Goal: Check status: Check status

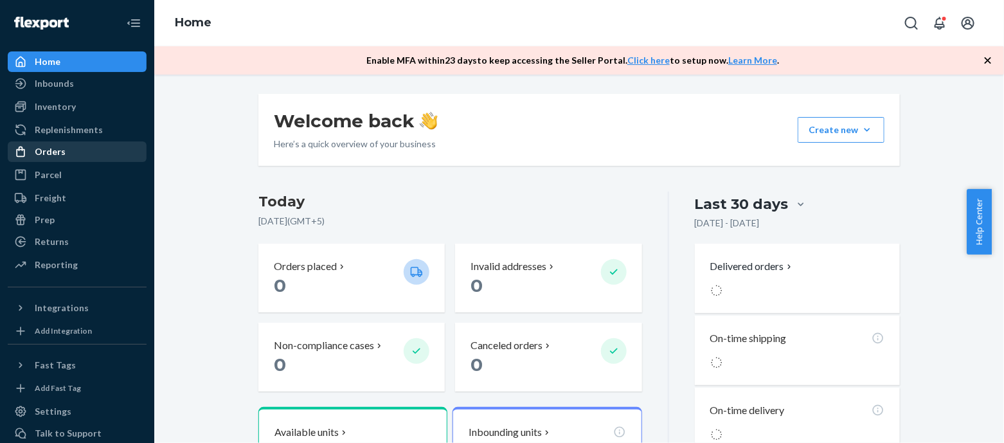
click at [62, 159] on div "Orders" at bounding box center [77, 152] width 136 height 18
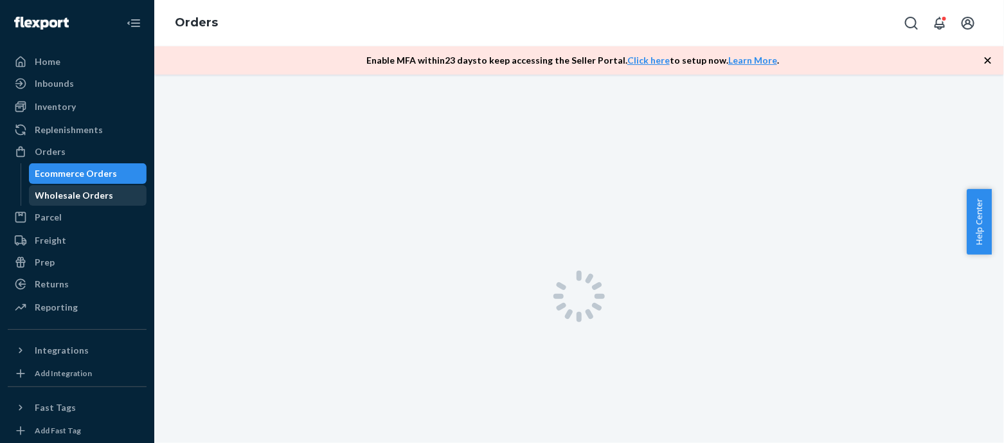
click at [75, 201] on div "Wholesale Orders" at bounding box center [74, 195] width 78 height 13
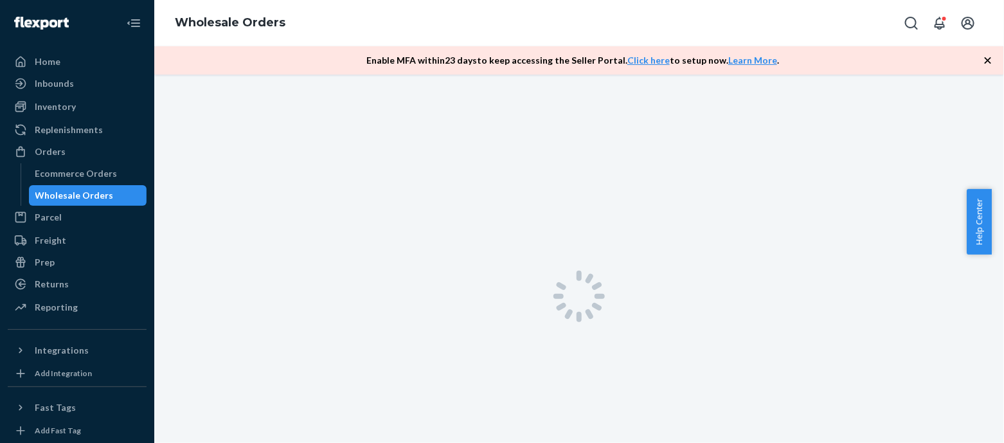
click at [989, 60] on icon "button" at bounding box center [988, 60] width 6 height 6
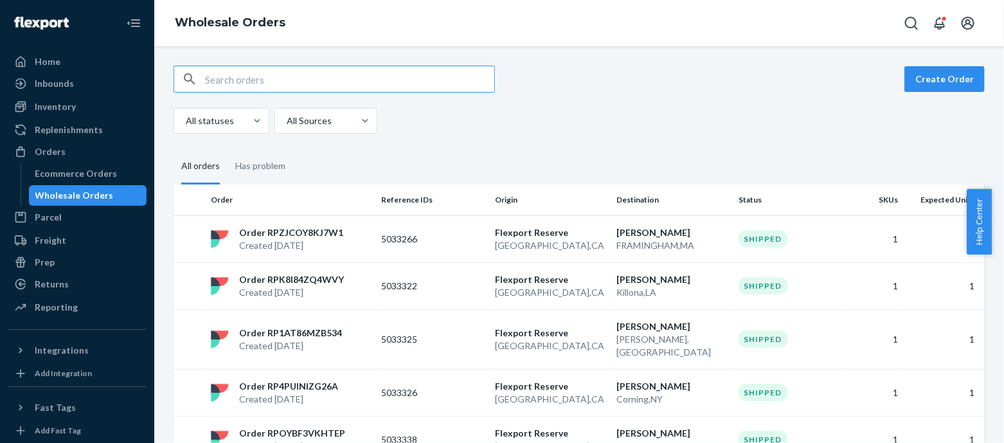
click at [316, 82] on input "text" at bounding box center [349, 79] width 289 height 26
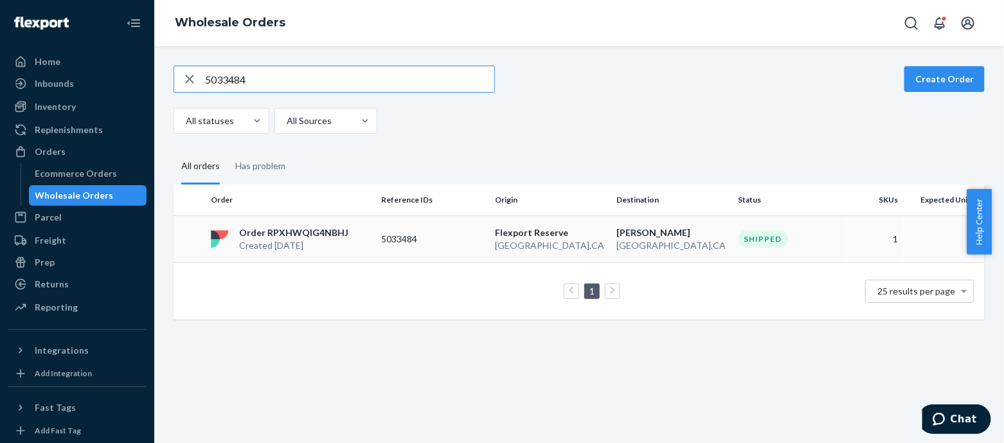
type input "5033484"
drag, startPoint x: 741, startPoint y: 239, endPoint x: 690, endPoint y: 250, distance: 52.6
click at [741, 239] on div "Shipped" at bounding box center [764, 238] width 50 height 17
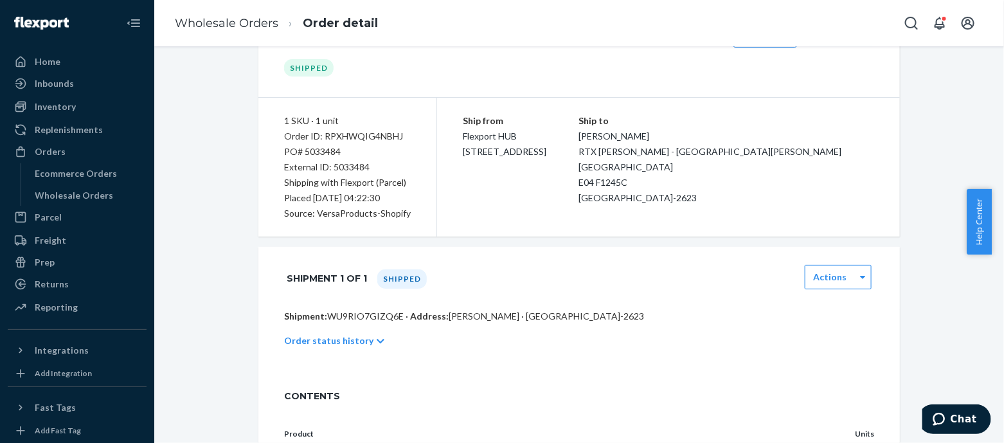
scroll to position [272, 0]
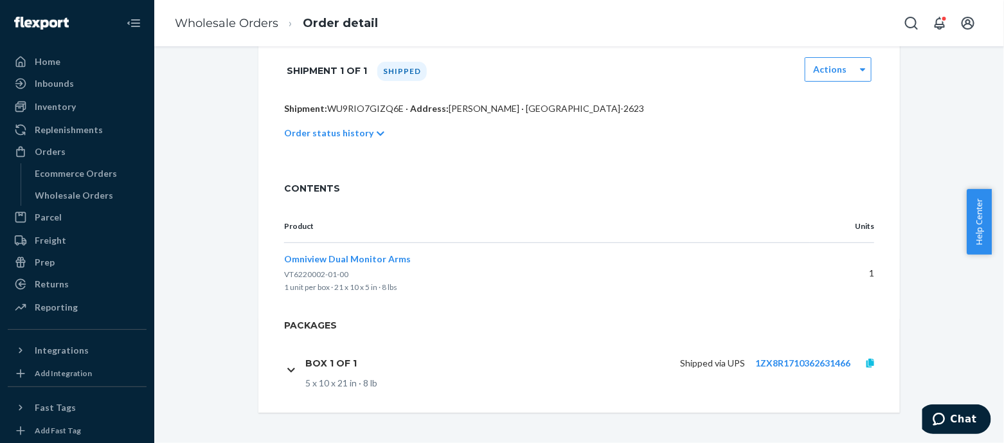
click at [867, 364] on icon at bounding box center [871, 363] width 8 height 9
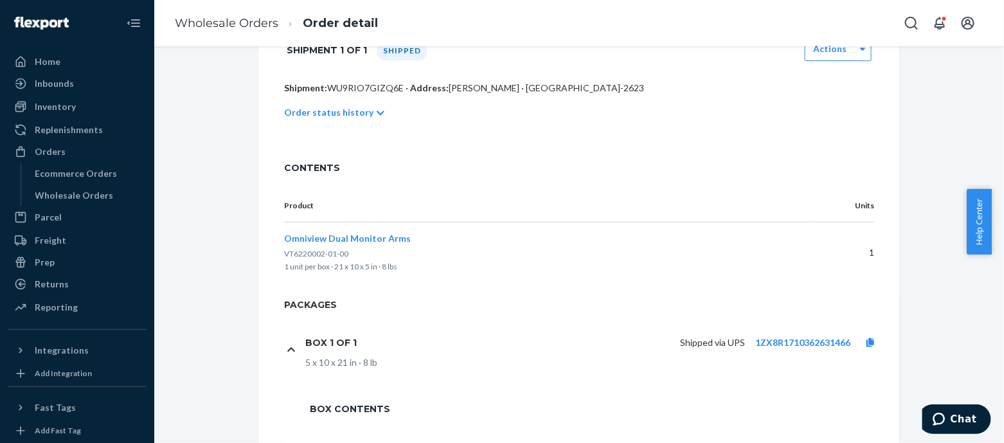
scroll to position [287, 0]
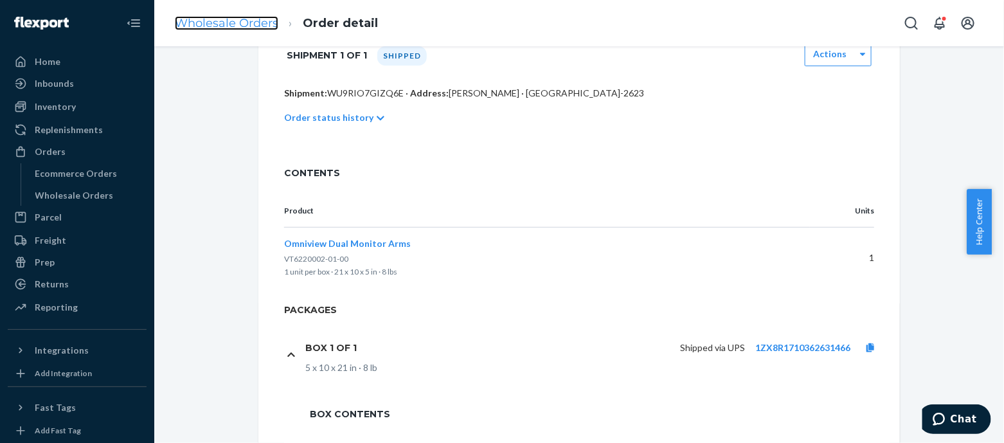
click at [211, 21] on link "Wholesale Orders" at bounding box center [227, 23] width 104 height 14
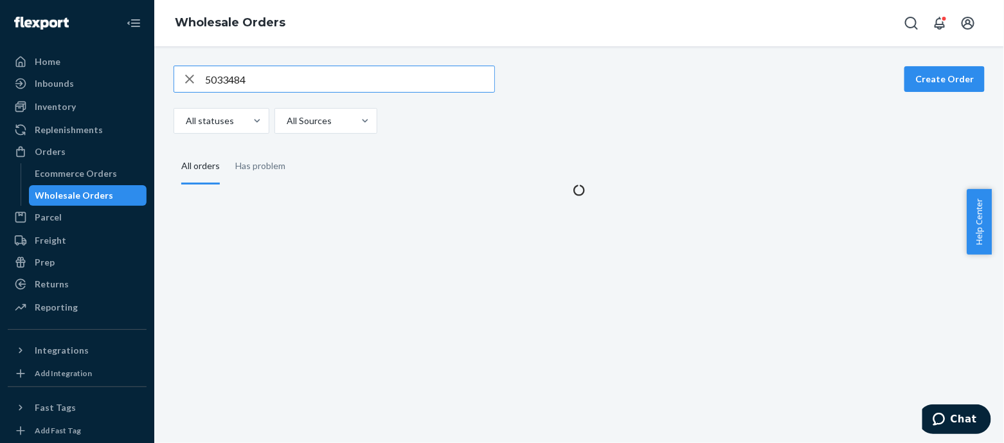
click at [263, 79] on input "5033484" at bounding box center [349, 79] width 289 height 26
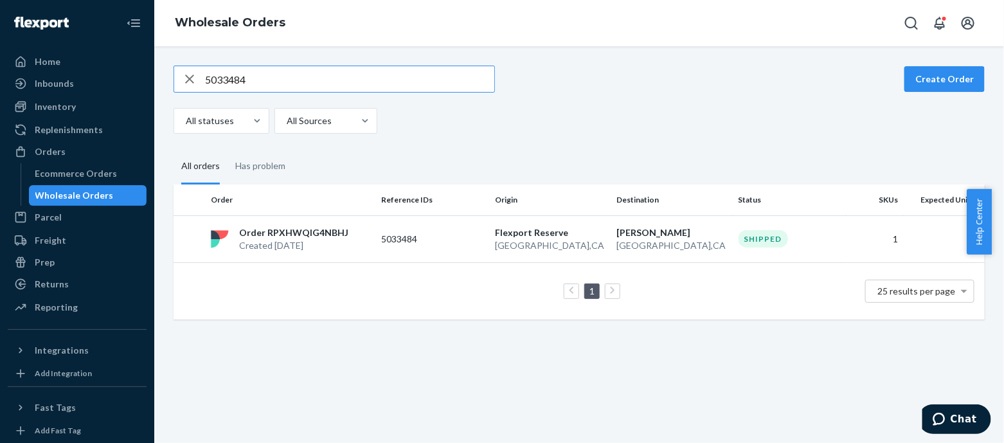
click at [263, 79] on input "5033484" at bounding box center [349, 79] width 289 height 26
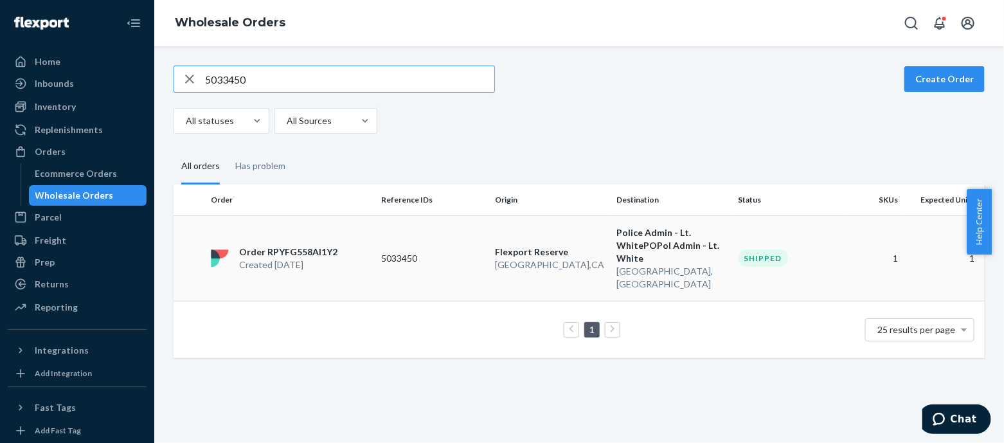
type input "5033450"
click at [741, 269] on td "Shipped" at bounding box center [791, 258] width 114 height 86
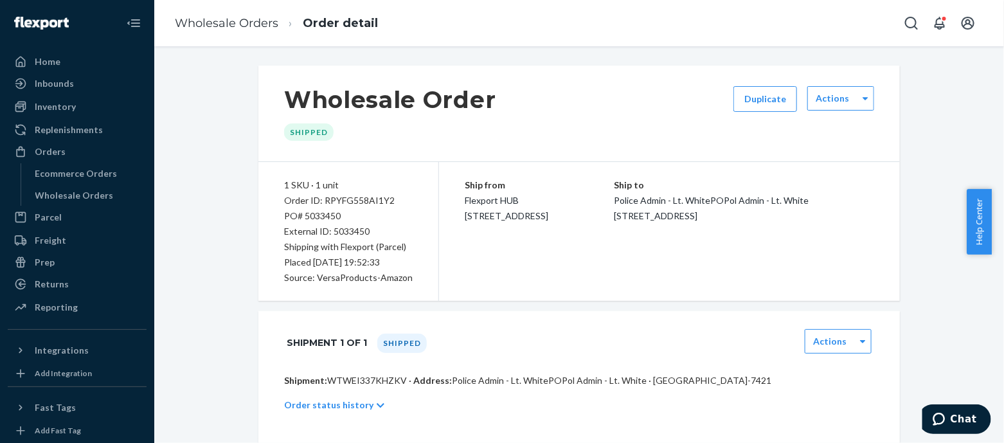
scroll to position [272, 0]
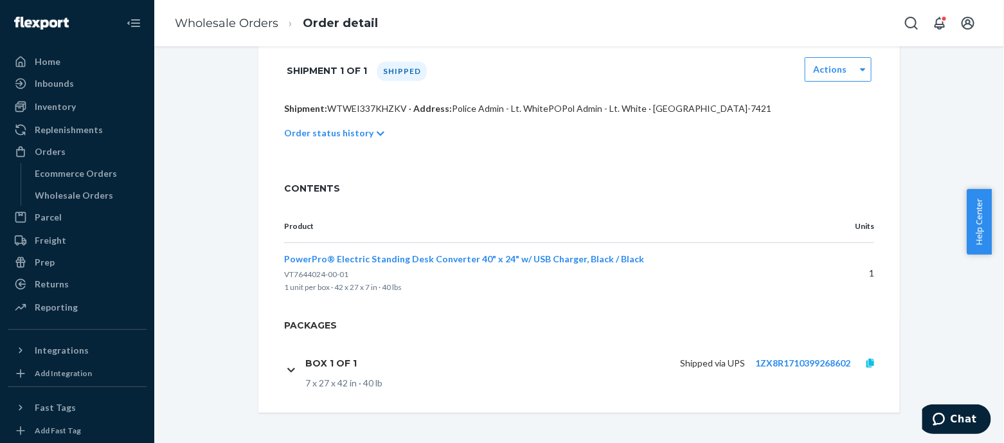
click at [864, 357] on link at bounding box center [870, 363] width 39 height 13
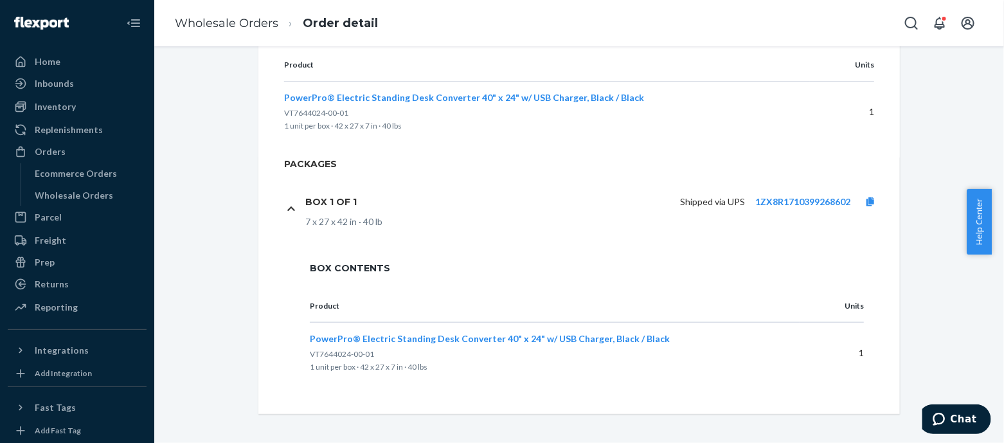
scroll to position [435, 0]
click at [867, 196] on icon at bounding box center [871, 200] width 8 height 9
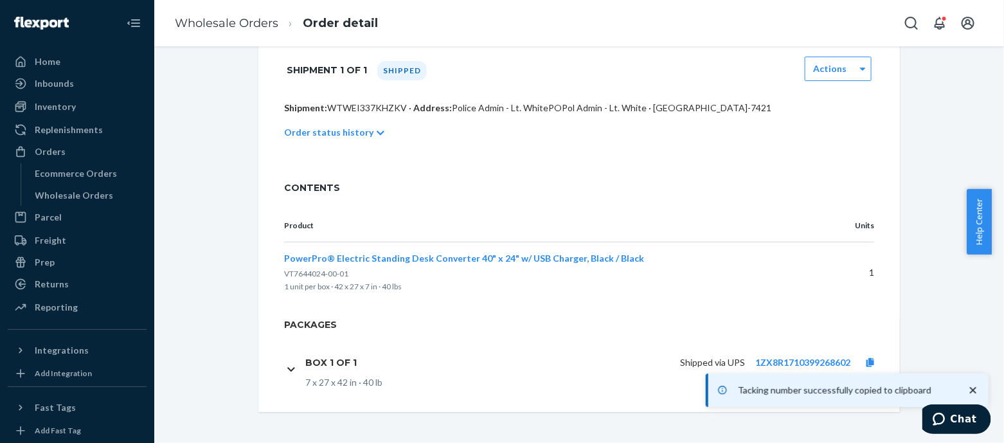
scroll to position [272, 0]
click at [222, 21] on link "Wholesale Orders" at bounding box center [227, 23] width 104 height 14
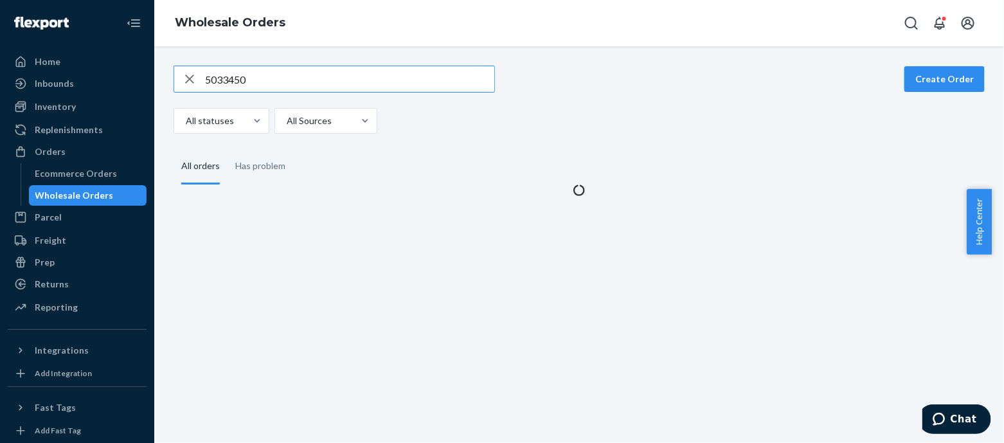
click at [253, 77] on input "5033450" at bounding box center [349, 79] width 289 height 26
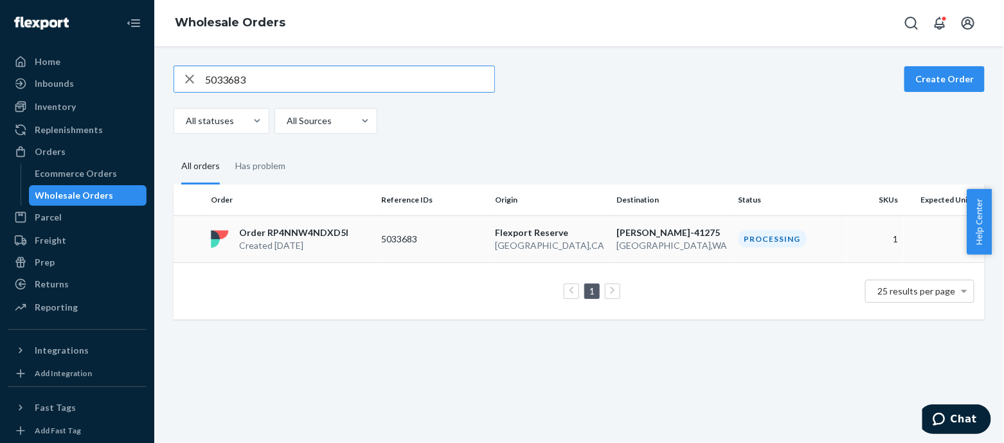
type input "5033683"
click at [759, 238] on div "Processing" at bounding box center [773, 238] width 68 height 17
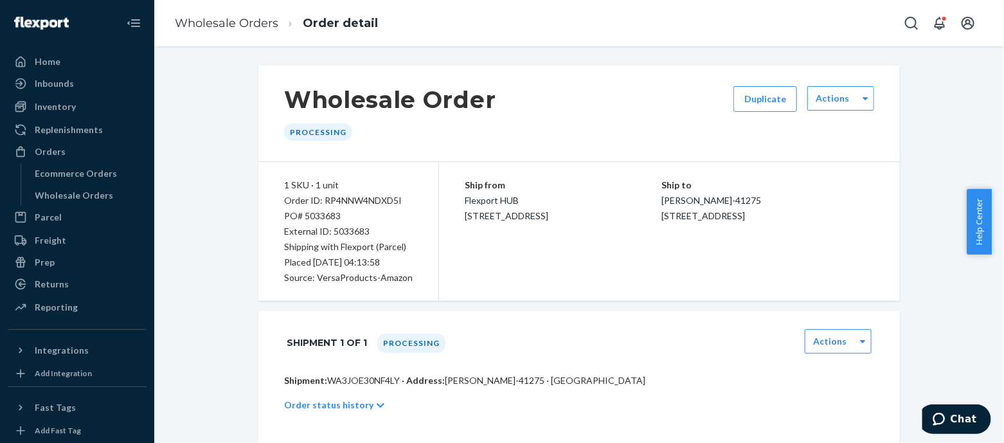
click at [347, 230] on div "External ID: 5033683" at bounding box center [348, 231] width 129 height 15
copy div "5033683"
click at [315, 213] on div "PO# 5033683" at bounding box center [348, 215] width 129 height 15
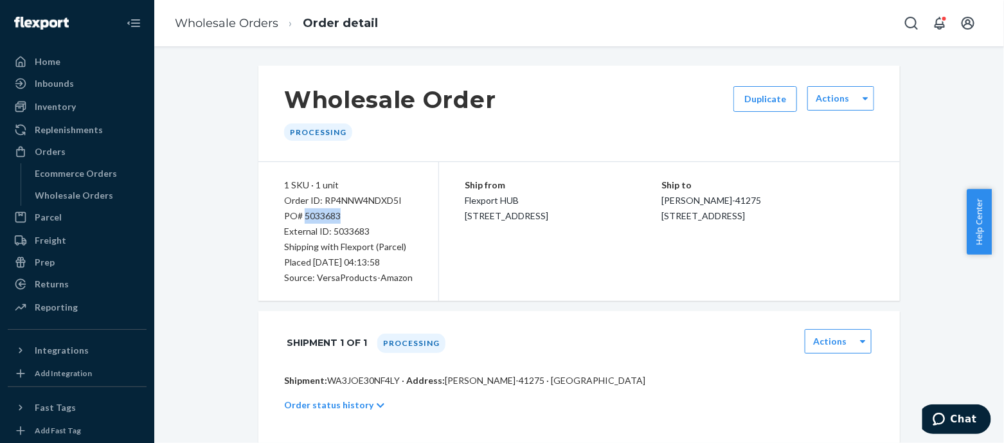
copy div "5033683"
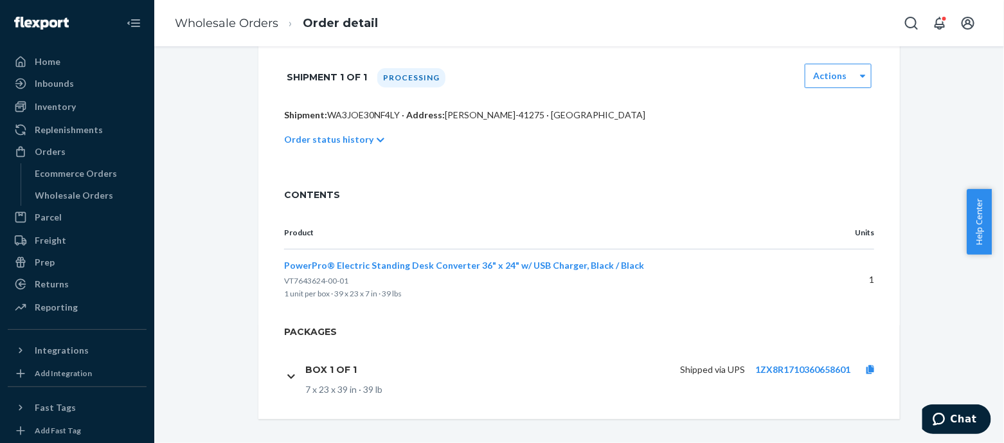
scroll to position [272, 0]
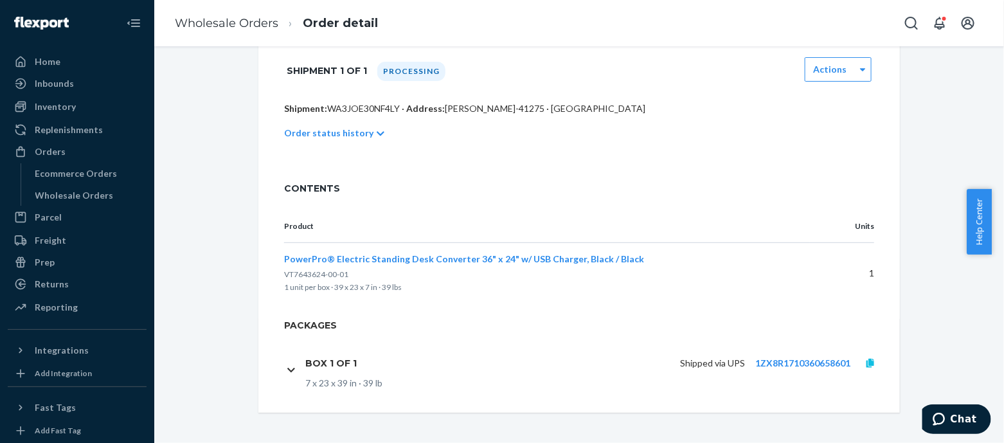
click at [867, 360] on icon at bounding box center [871, 363] width 8 height 9
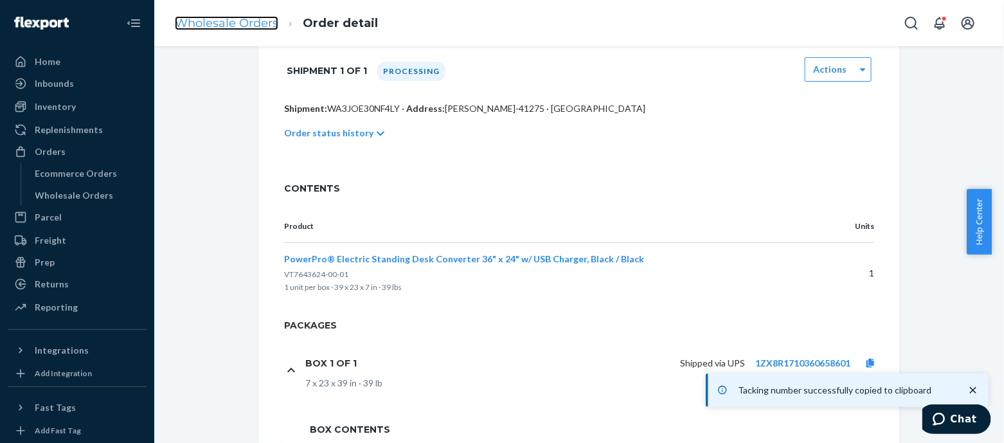
click at [251, 17] on link "Wholesale Orders" at bounding box center [227, 23] width 104 height 14
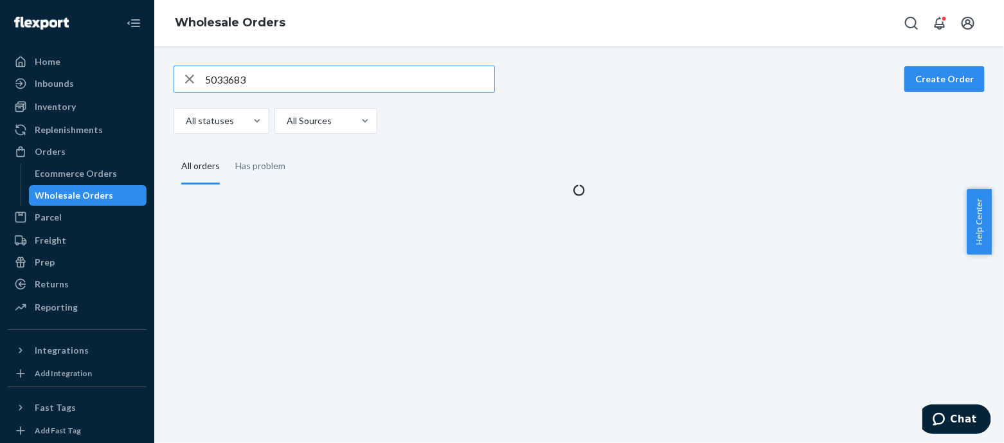
click at [246, 81] on input "5033683" at bounding box center [349, 79] width 289 height 26
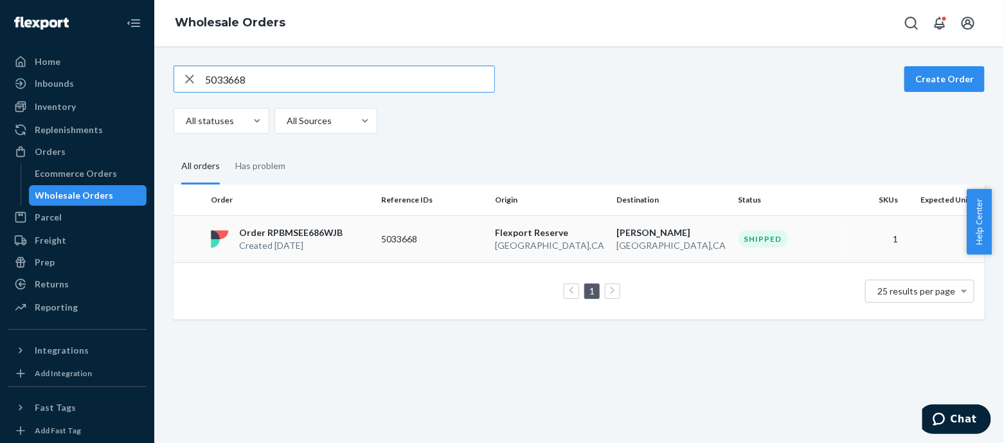
type input "5033668"
click at [734, 228] on td "Shipped" at bounding box center [791, 238] width 114 height 47
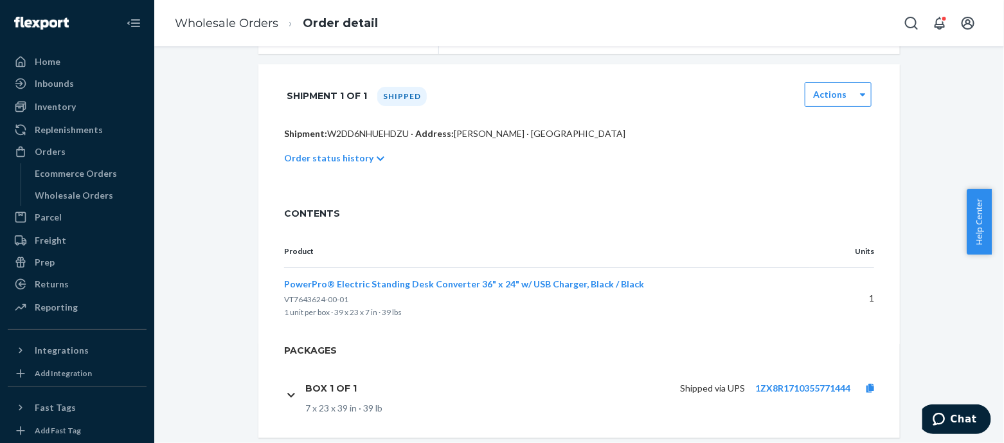
scroll to position [272, 0]
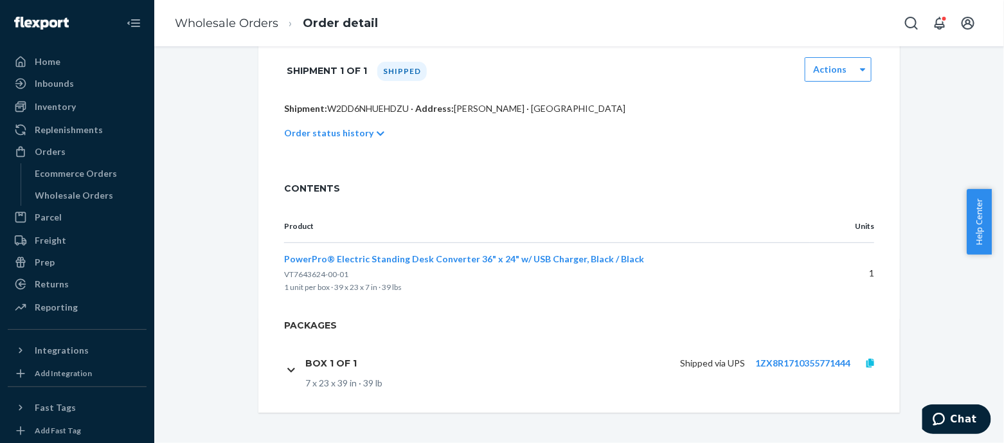
click at [867, 366] on icon at bounding box center [871, 363] width 8 height 9
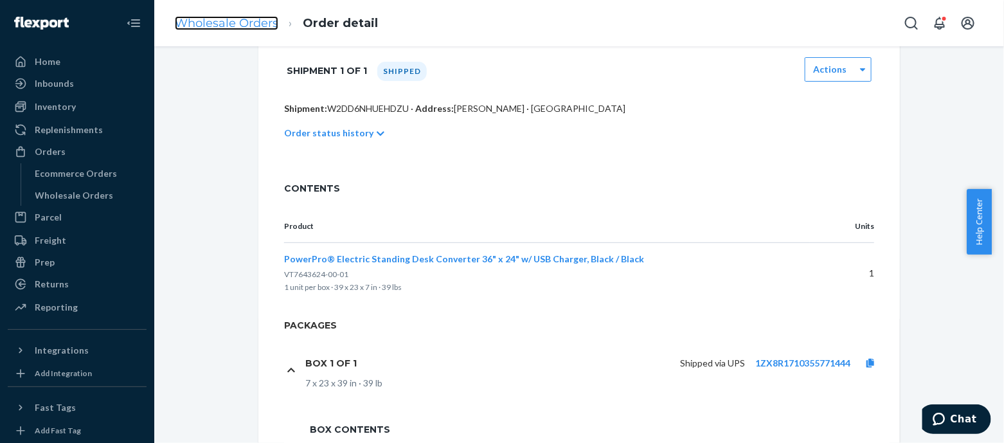
click at [230, 25] on link "Wholesale Orders" at bounding box center [227, 23] width 104 height 14
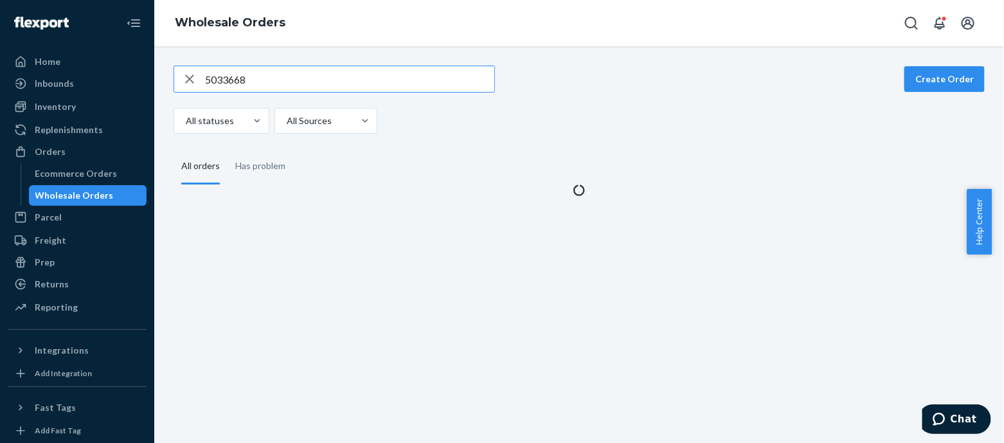
click at [259, 67] on input "5033668" at bounding box center [349, 79] width 289 height 26
click at [258, 67] on input "5033668" at bounding box center [349, 79] width 289 height 26
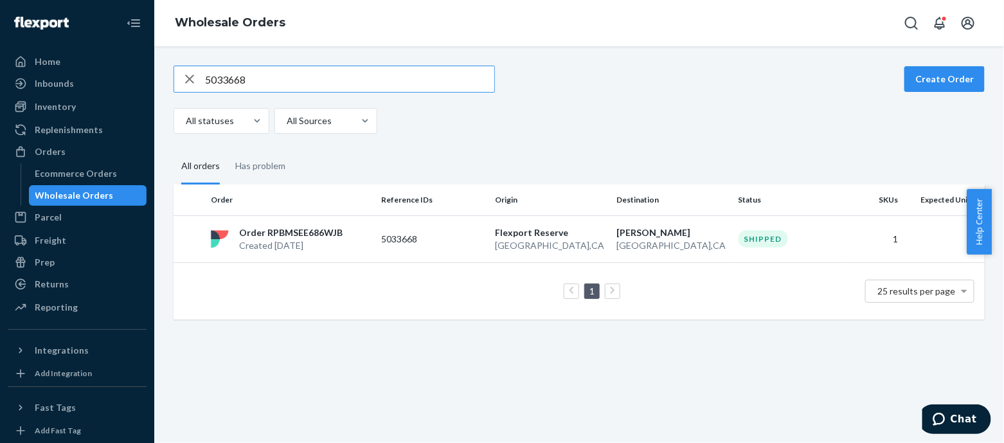
click at [256, 69] on input "5033668" at bounding box center [349, 79] width 289 height 26
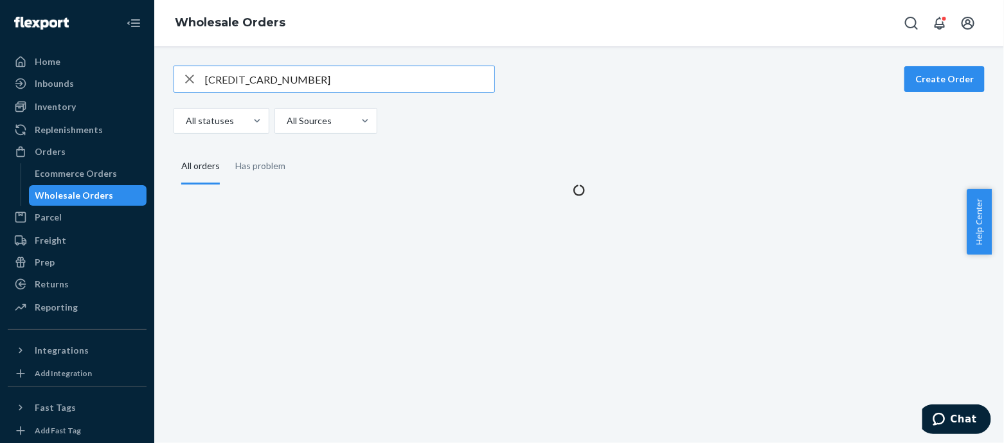
click at [268, 77] on input "[CREDIT_CARD_NUMBER]" at bounding box center [349, 79] width 289 height 26
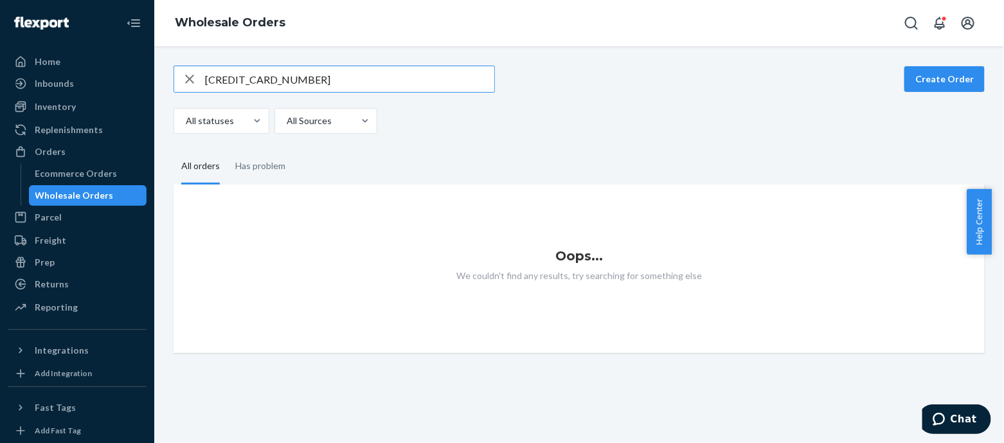
click at [268, 77] on input "[CREDIT_CARD_NUMBER]" at bounding box center [349, 79] width 289 height 26
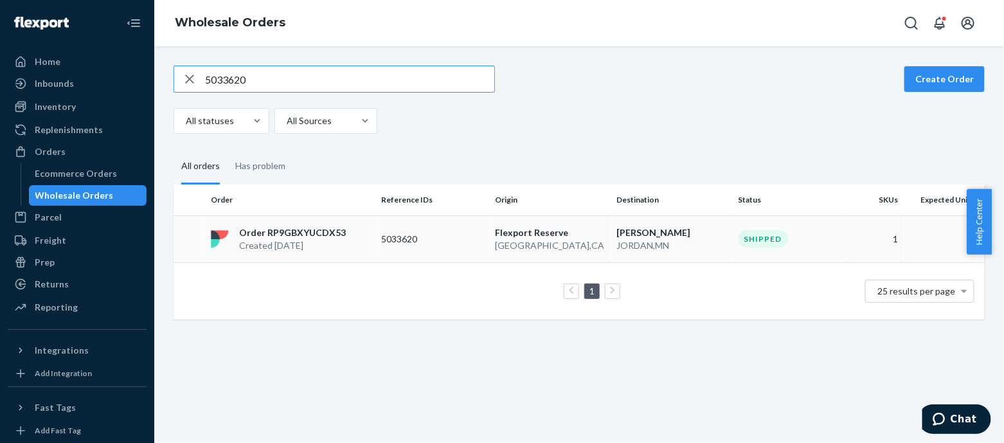
type input "5033620"
click at [734, 242] on td "Shipped" at bounding box center [791, 238] width 114 height 47
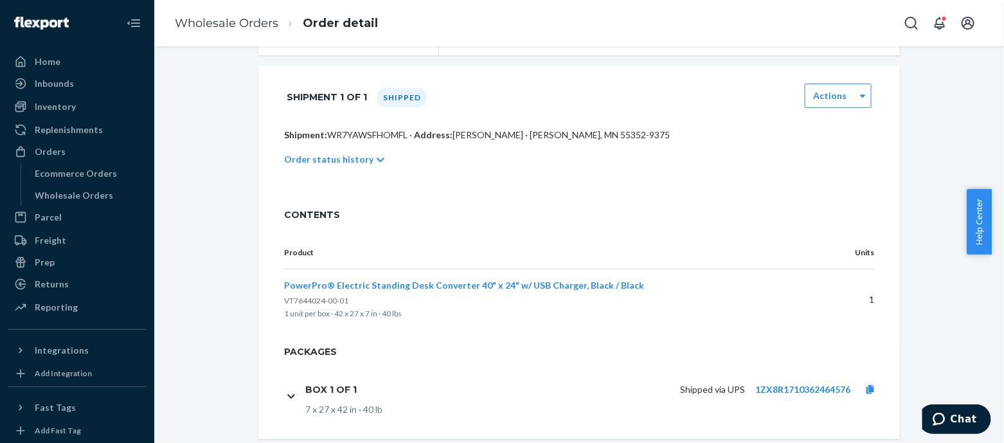
scroll to position [272, 0]
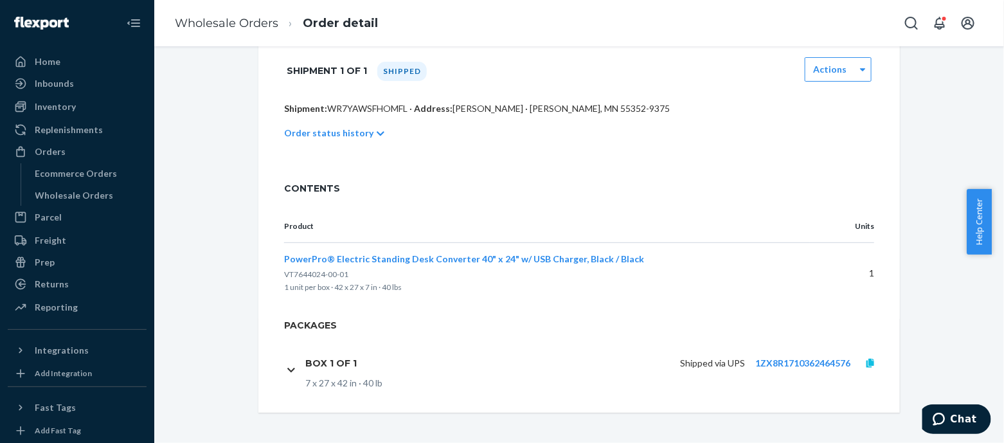
click at [867, 366] on icon at bounding box center [871, 363] width 8 height 9
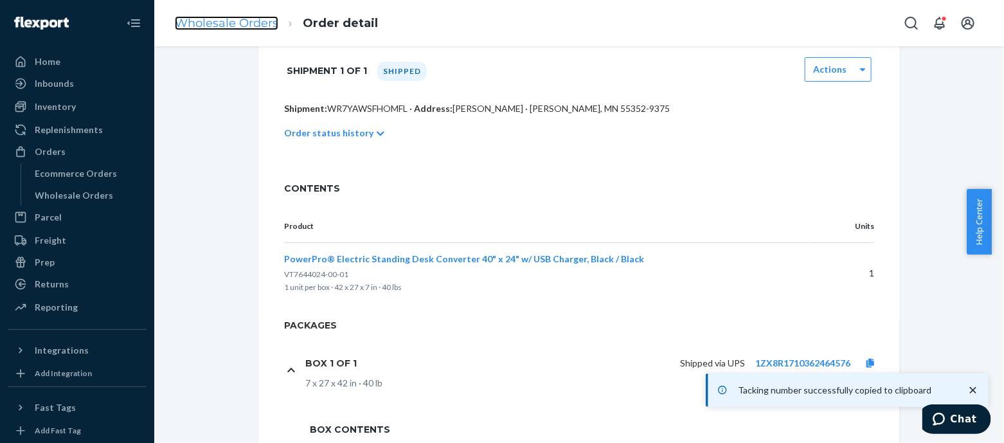
click at [233, 20] on link "Wholesale Orders" at bounding box center [227, 23] width 104 height 14
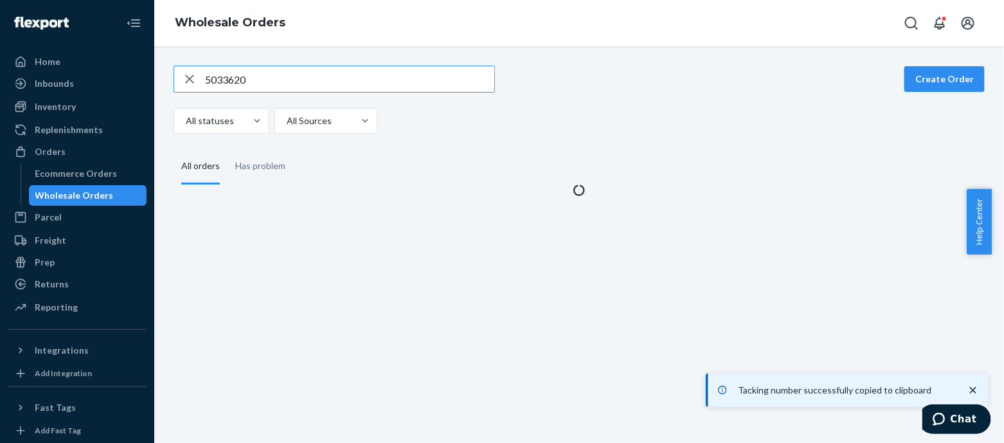
click at [244, 80] on input "5033620" at bounding box center [349, 79] width 289 height 26
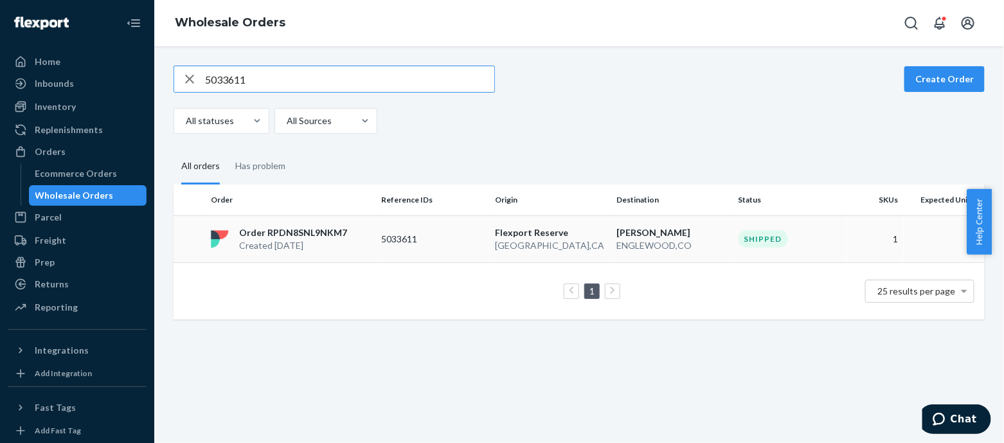
type input "5033611"
click at [757, 244] on div "Shipped" at bounding box center [764, 238] width 50 height 17
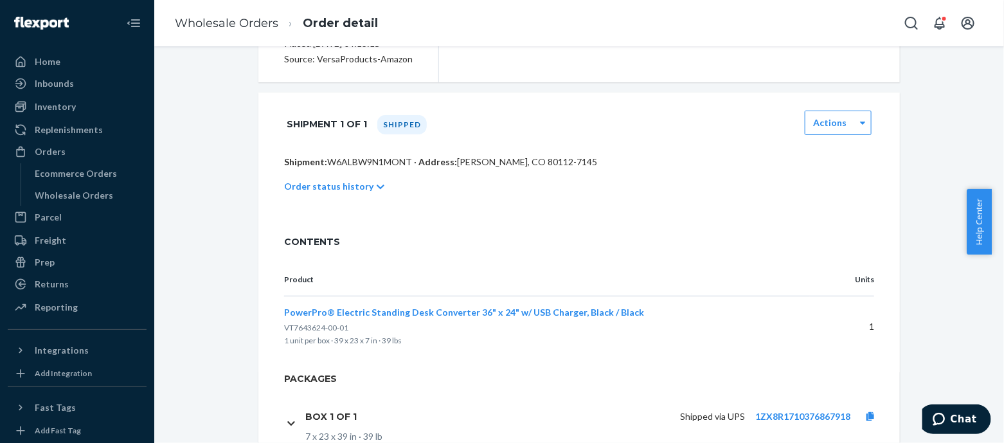
scroll to position [272, 0]
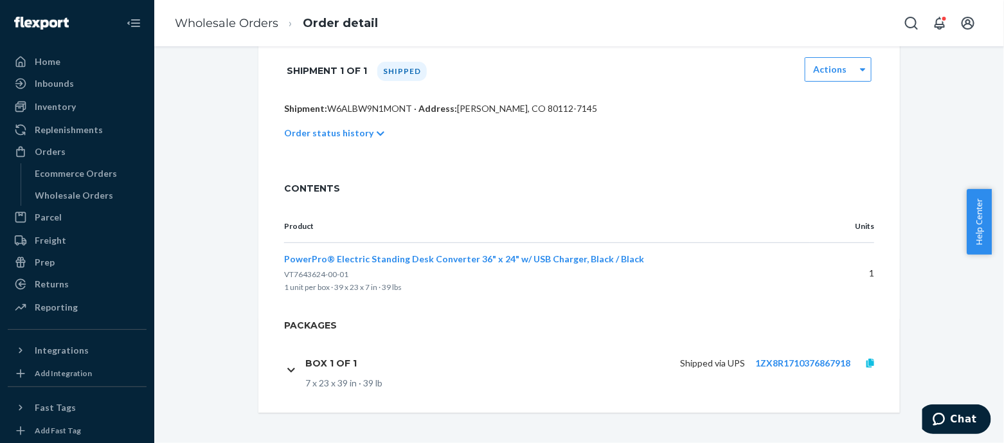
click at [867, 364] on icon at bounding box center [871, 363] width 8 height 9
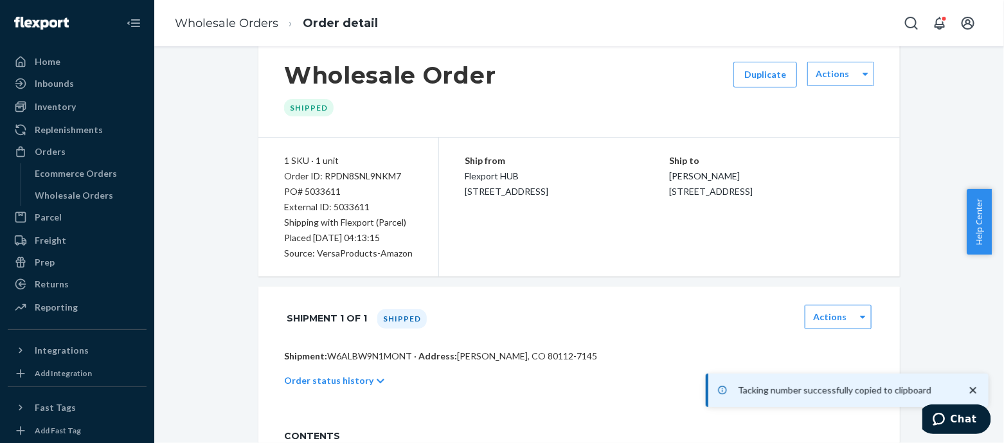
scroll to position [0, 0]
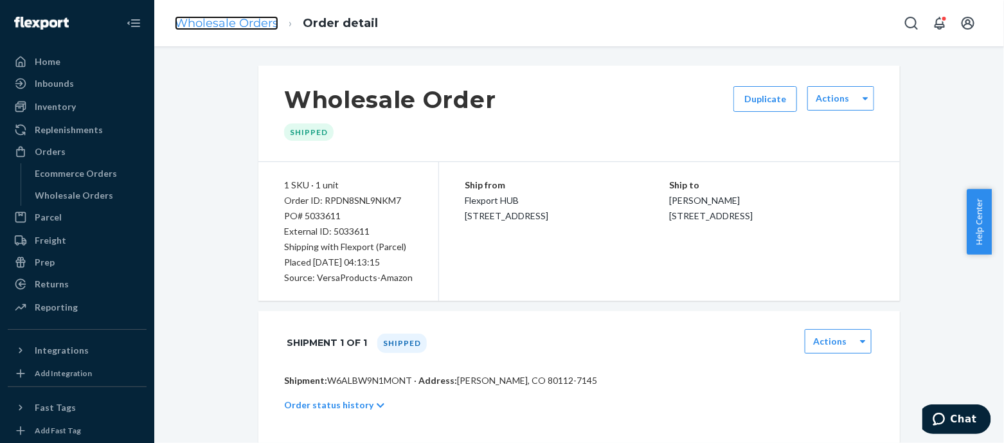
click at [239, 22] on link "Wholesale Orders" at bounding box center [227, 23] width 104 height 14
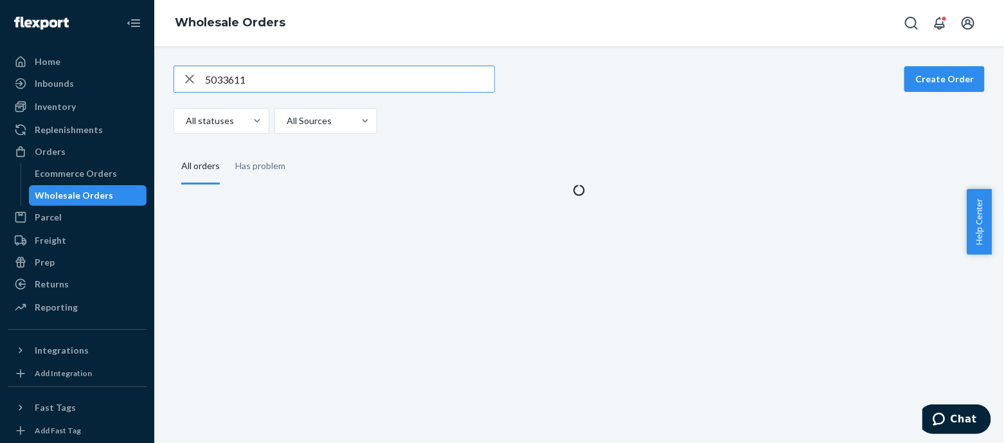
click at [292, 77] on input "5033611" at bounding box center [349, 79] width 289 height 26
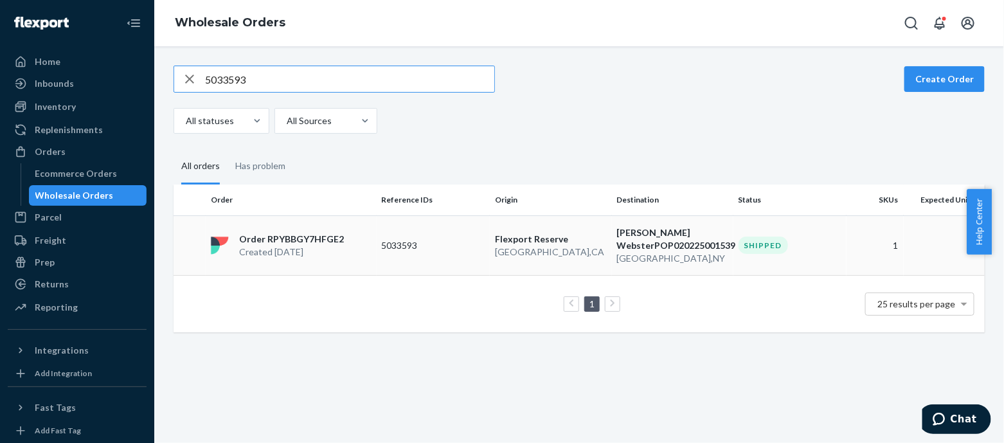
type input "5033593"
click at [739, 237] on div "Shipped" at bounding box center [764, 245] width 50 height 17
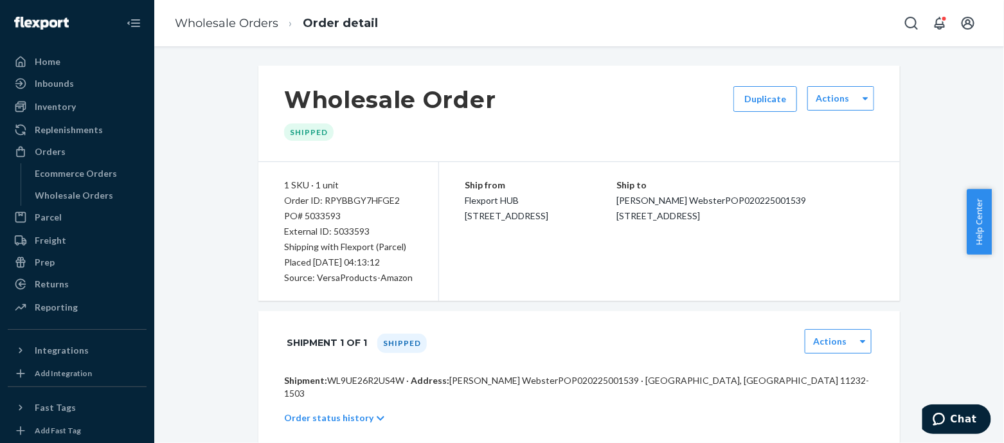
scroll to position [272, 0]
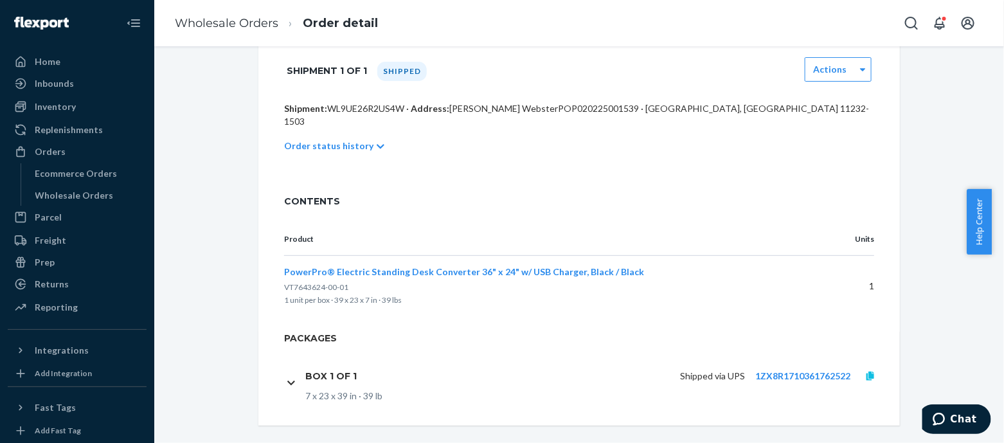
click at [869, 370] on link at bounding box center [870, 376] width 39 height 13
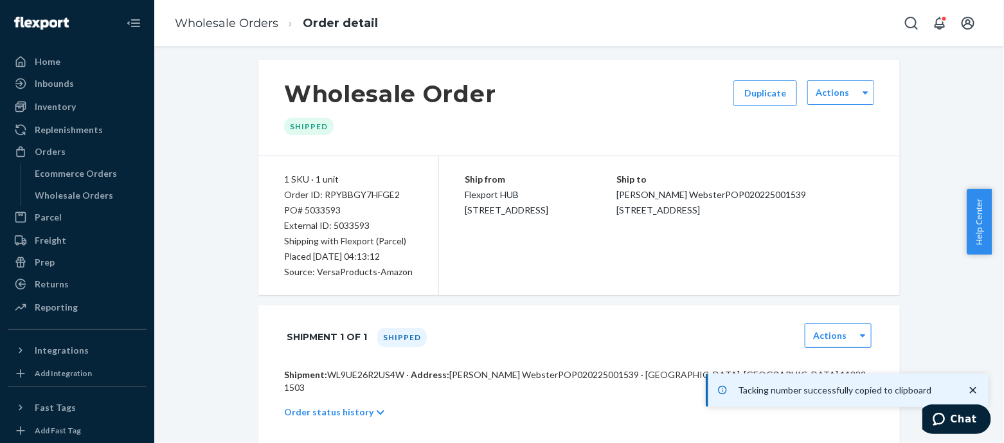
scroll to position [0, 0]
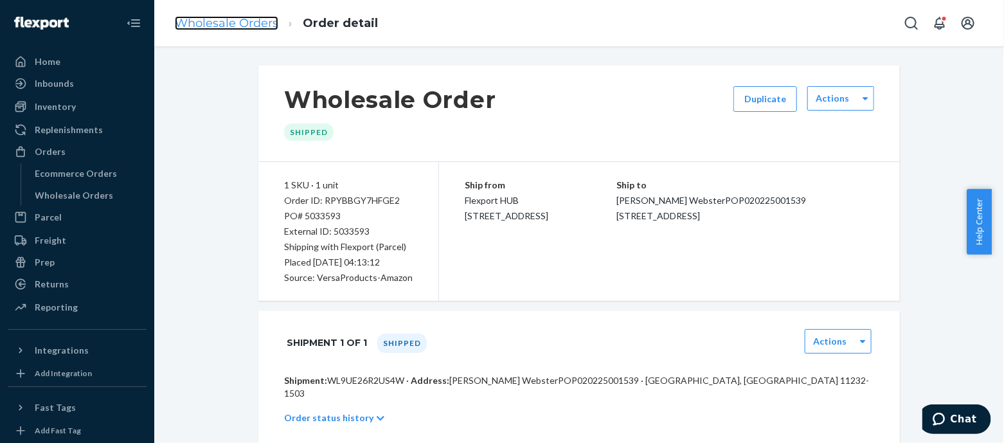
click at [232, 26] on link "Wholesale Orders" at bounding box center [227, 23] width 104 height 14
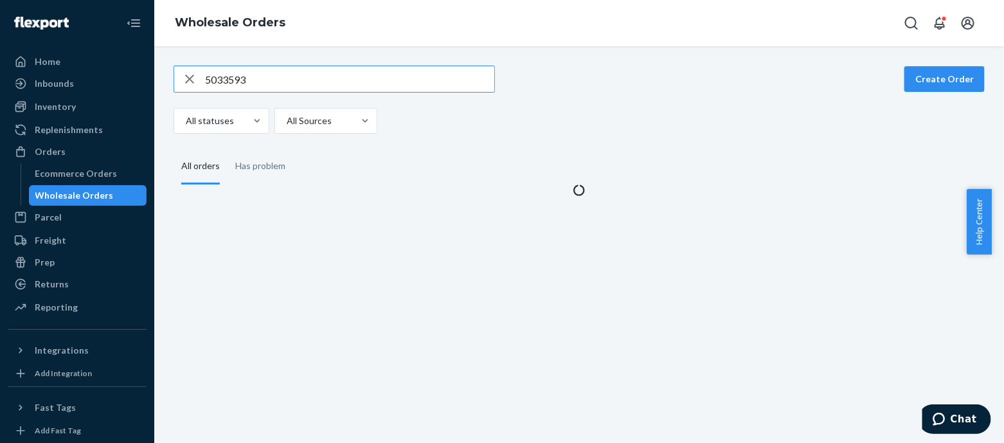
click at [242, 86] on input "5033593" at bounding box center [349, 79] width 289 height 26
click at [240, 86] on input "5033593" at bounding box center [349, 79] width 289 height 26
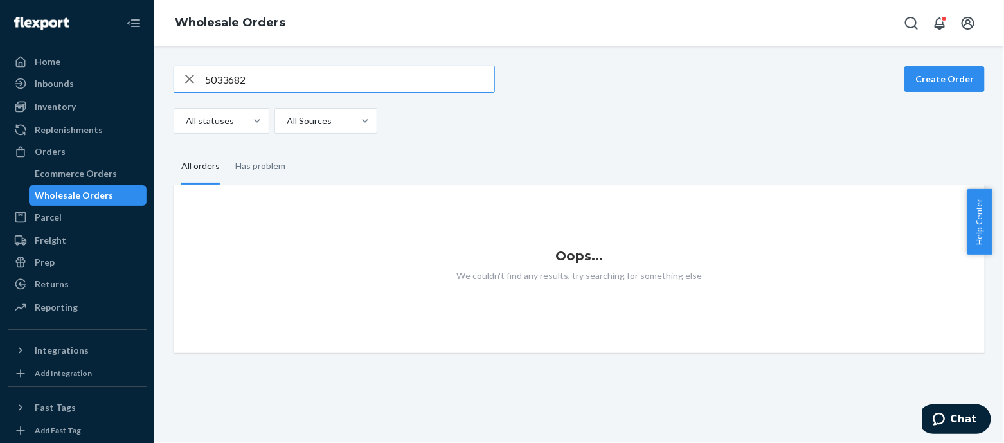
click at [267, 81] on input "5033682" at bounding box center [349, 79] width 289 height 26
click at [294, 77] on input "5033682" at bounding box center [349, 79] width 289 height 26
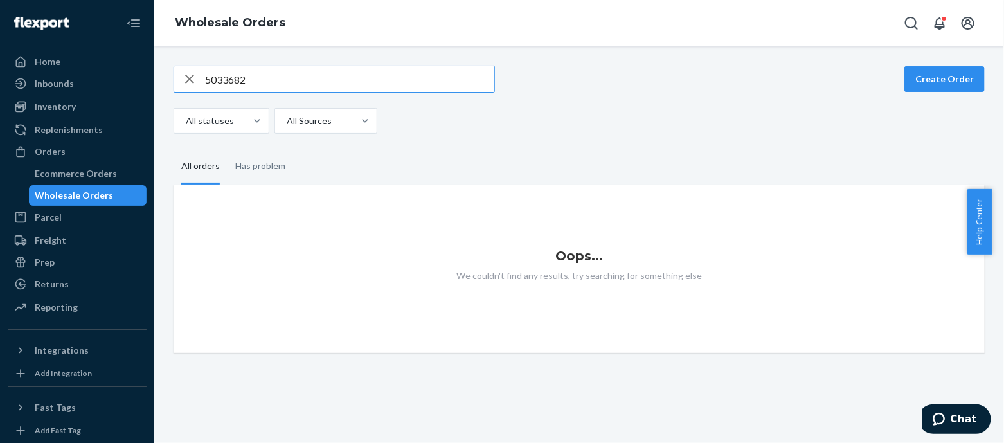
click at [294, 77] on input "5033682" at bounding box center [349, 79] width 289 height 26
paste input "07"
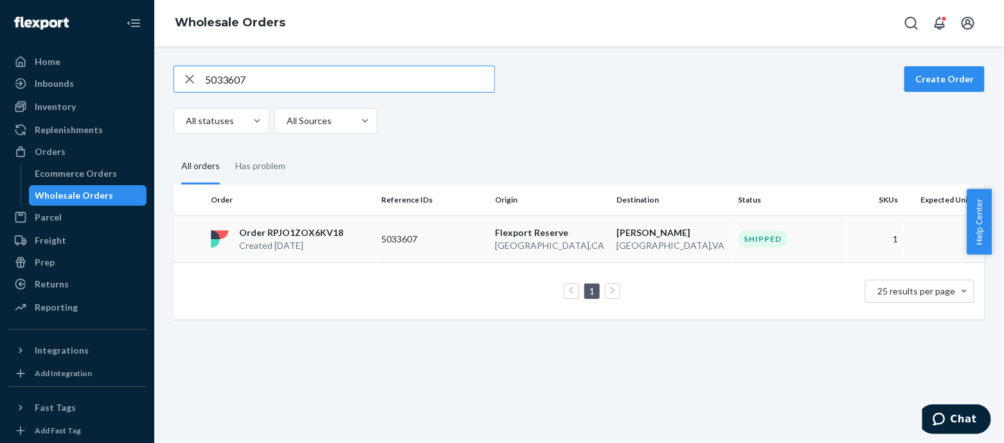
type input "5033607"
click at [764, 247] on td "Shipped" at bounding box center [791, 238] width 114 height 47
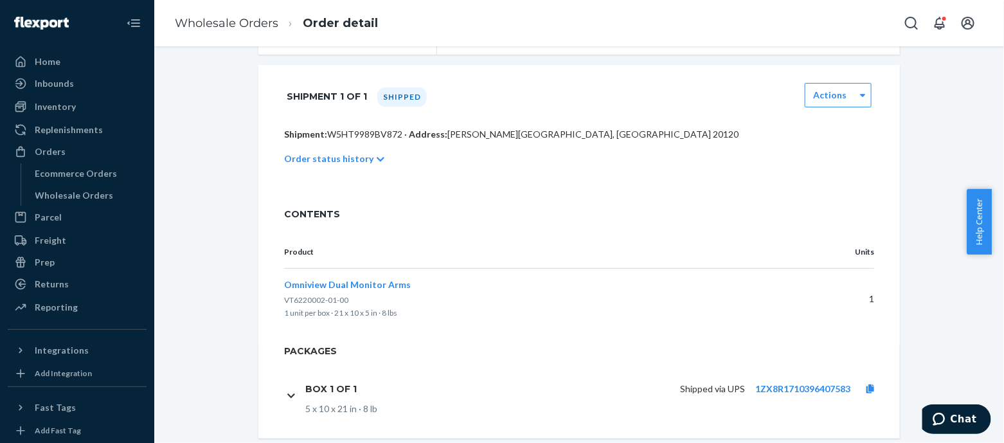
scroll to position [272, 0]
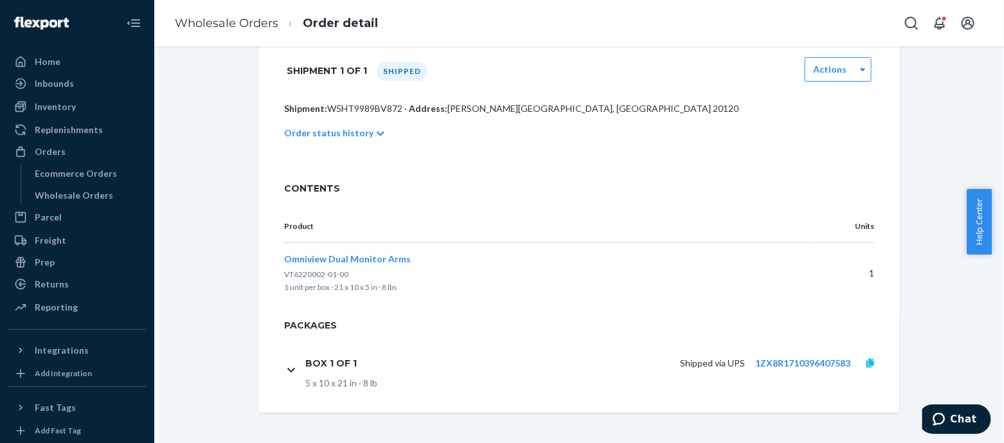
click at [867, 363] on icon at bounding box center [871, 363] width 8 height 9
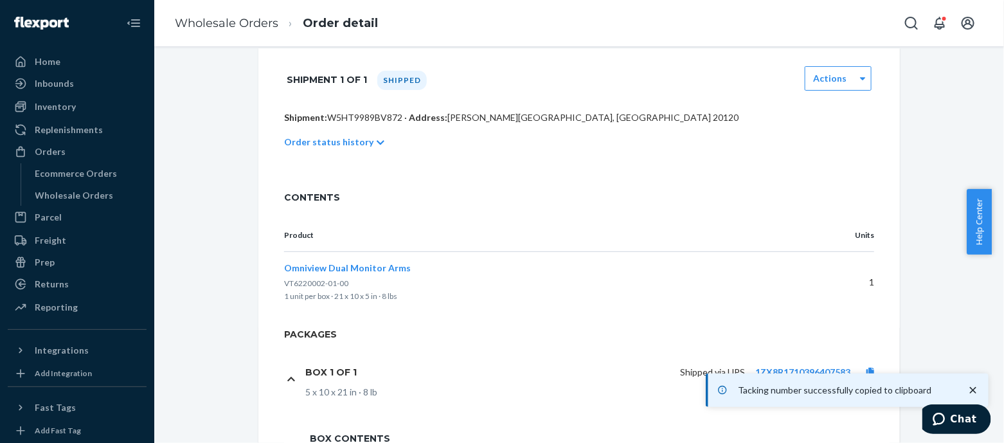
scroll to position [435, 0]
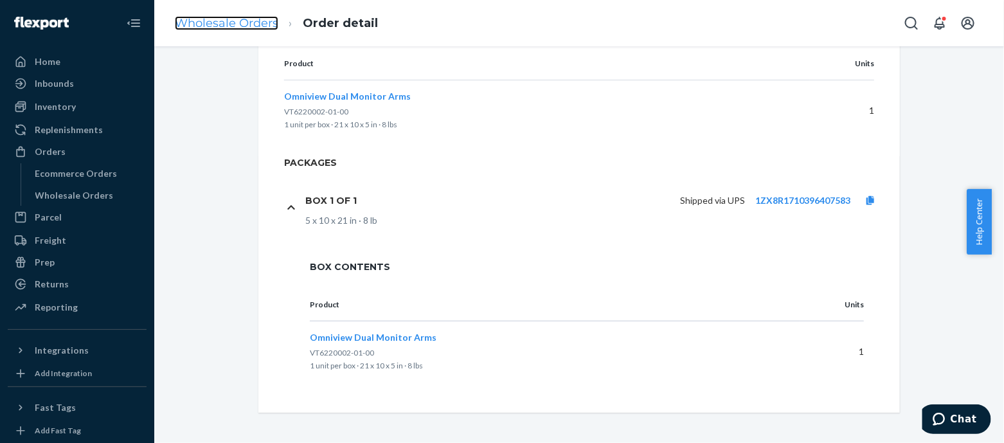
click at [246, 26] on link "Wholesale Orders" at bounding box center [227, 23] width 104 height 14
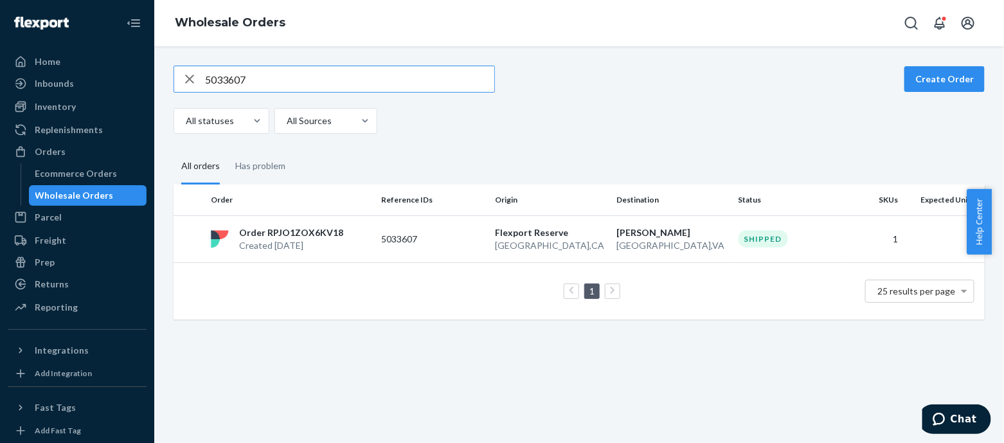
click at [242, 85] on input "5033607" at bounding box center [349, 79] width 289 height 26
type input "5033594"
click at [775, 240] on div "Shipped" at bounding box center [764, 238] width 50 height 17
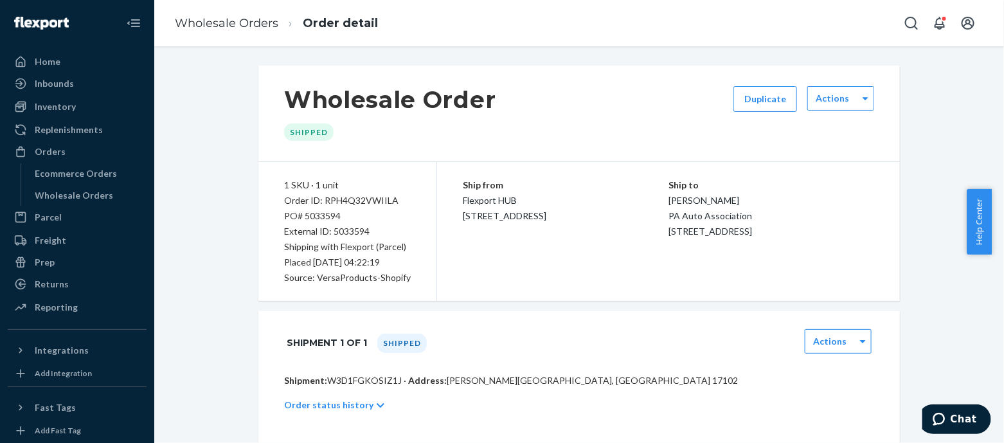
scroll to position [272, 0]
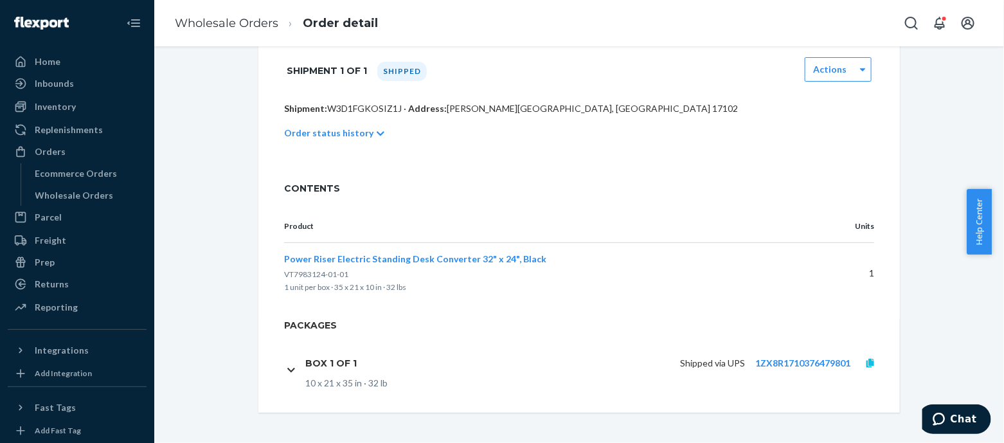
click at [867, 363] on icon at bounding box center [871, 363] width 8 height 9
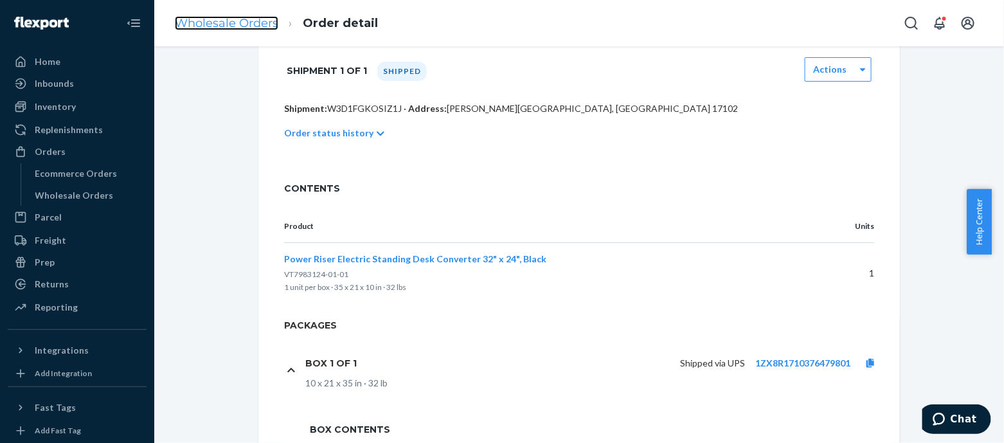
click at [246, 23] on link "Wholesale Orders" at bounding box center [227, 23] width 104 height 14
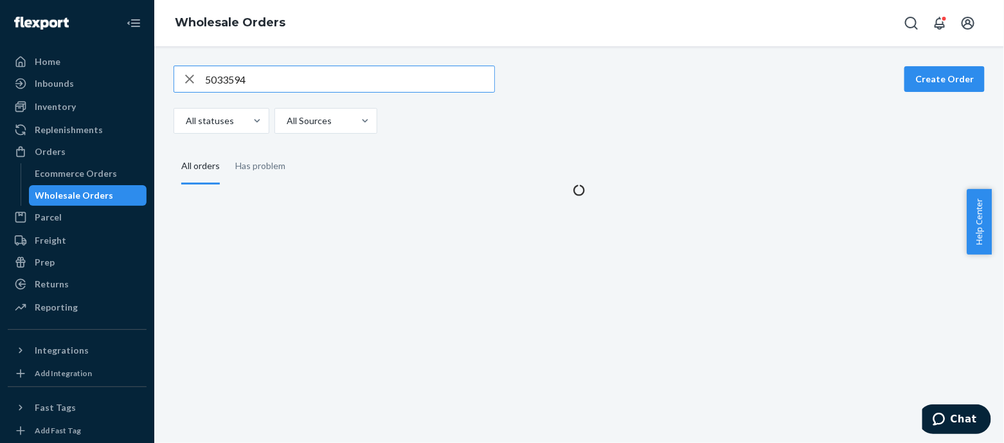
click at [250, 82] on input "5033594" at bounding box center [349, 79] width 289 height 26
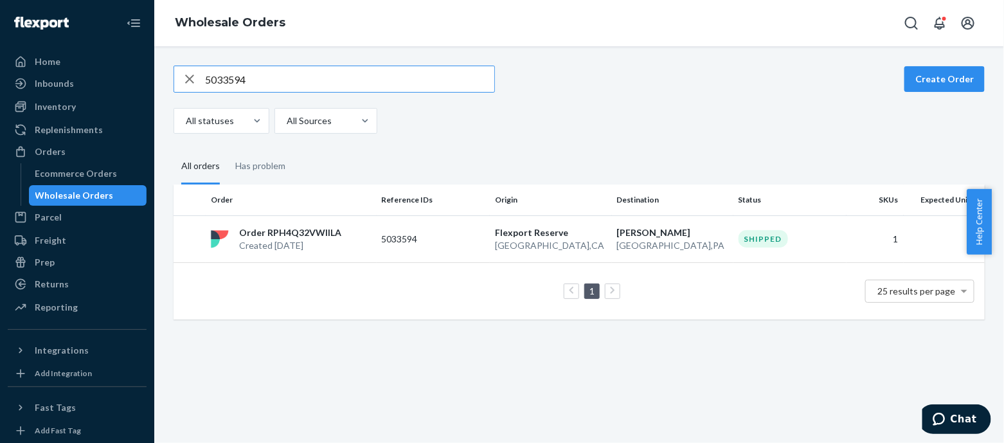
click at [250, 82] on input "5033594" at bounding box center [349, 79] width 289 height 26
type input "5033587"
click at [777, 240] on div "Shipped" at bounding box center [764, 238] width 50 height 17
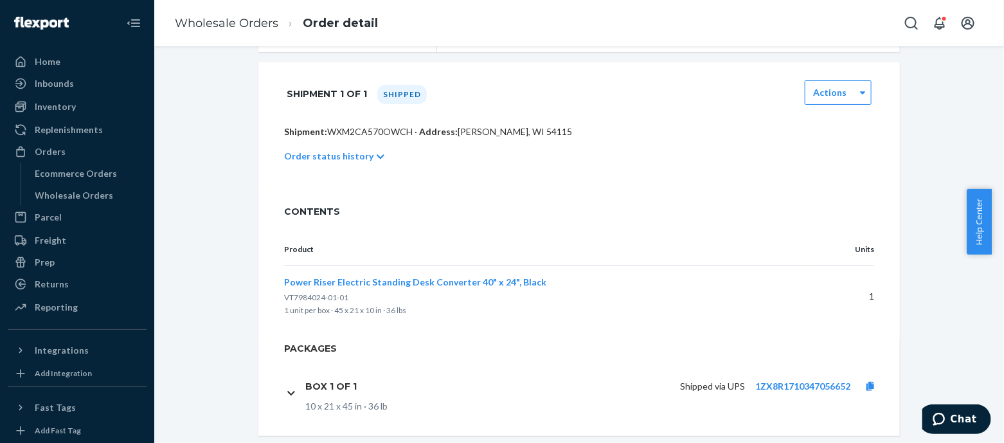
scroll to position [272, 0]
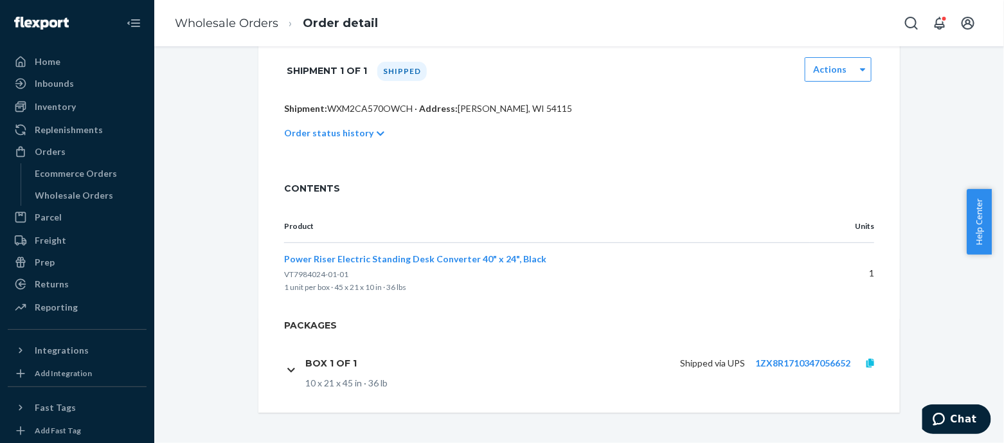
click at [867, 367] on link at bounding box center [870, 363] width 39 height 13
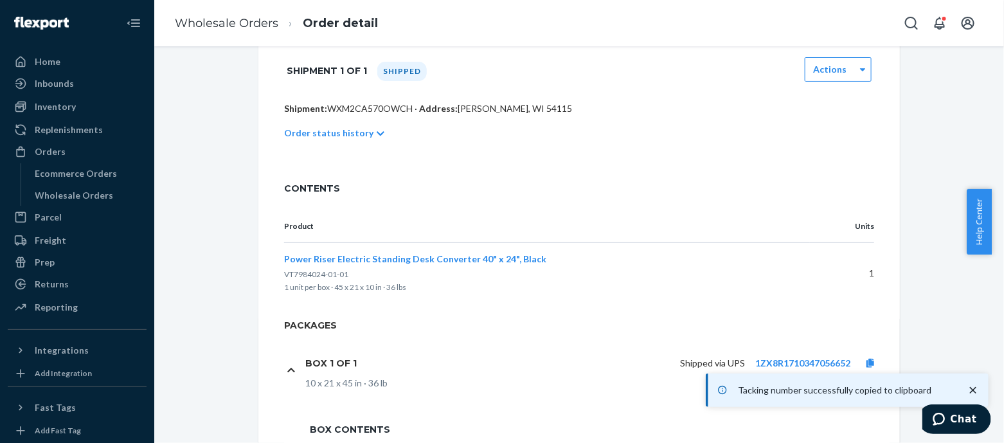
scroll to position [0, 0]
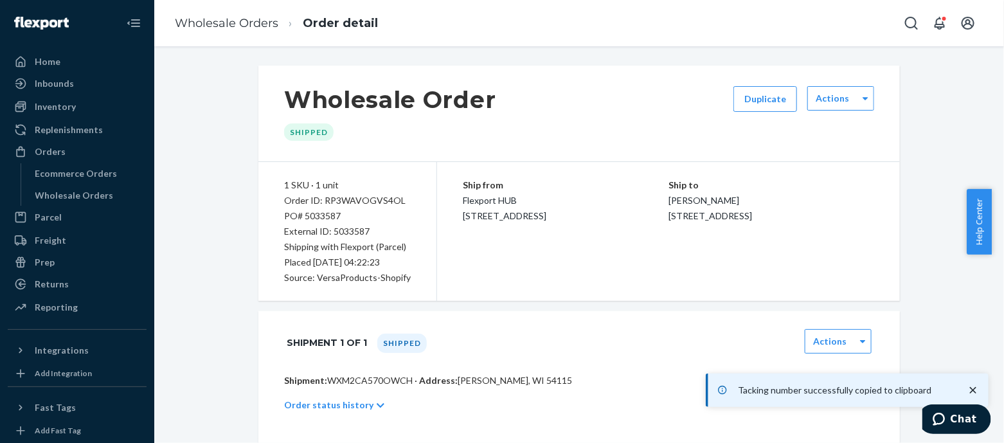
click at [316, 218] on div "PO# 5033587" at bounding box center [347, 215] width 127 height 15
copy div "5033587"
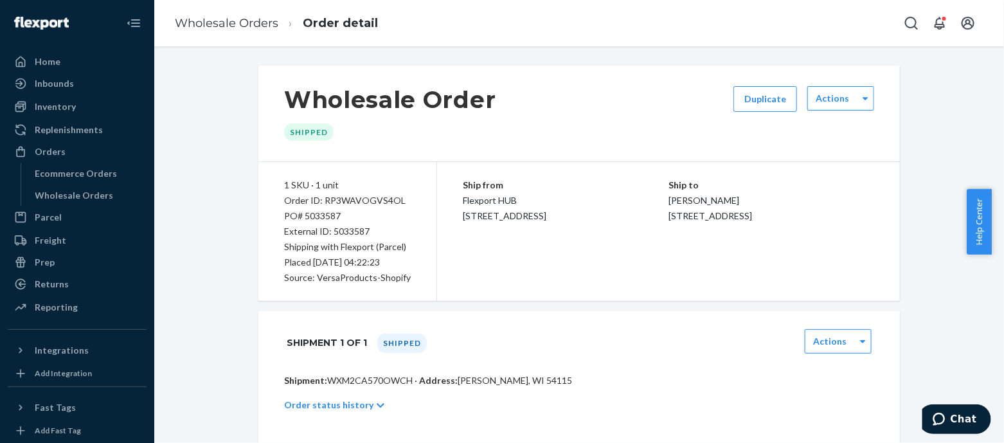
scroll to position [435, 0]
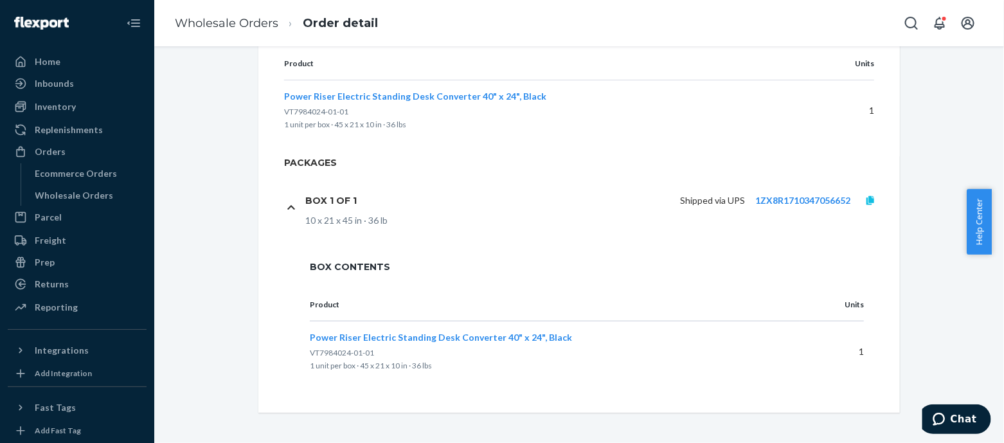
click at [867, 199] on icon at bounding box center [871, 200] width 8 height 9
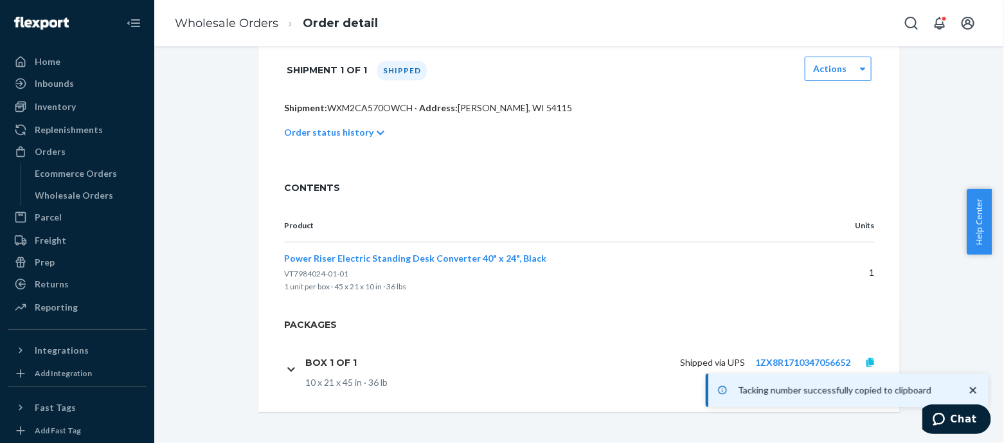
scroll to position [272, 0]
